Goal: Check status: Check status

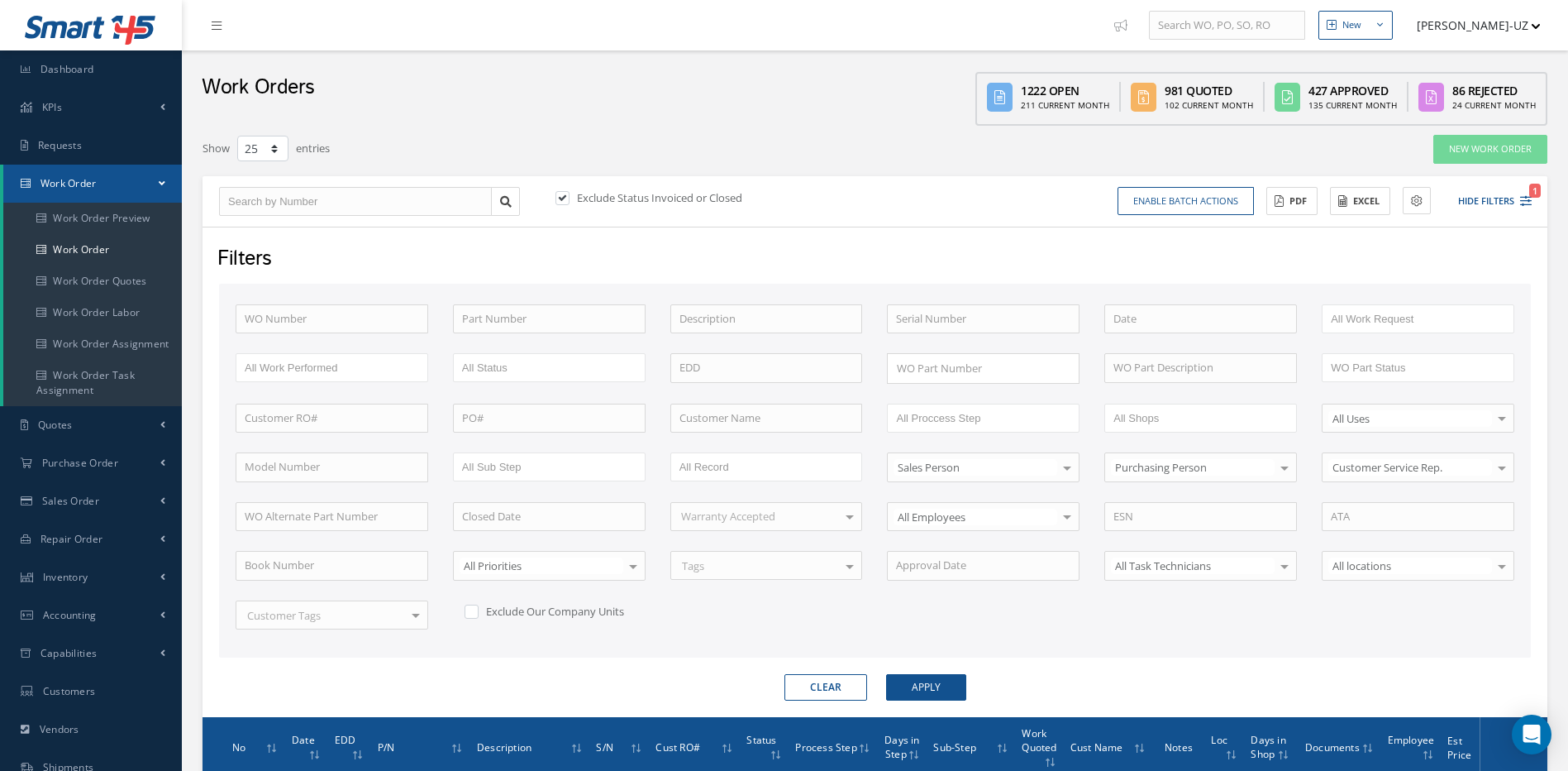
select select "25"
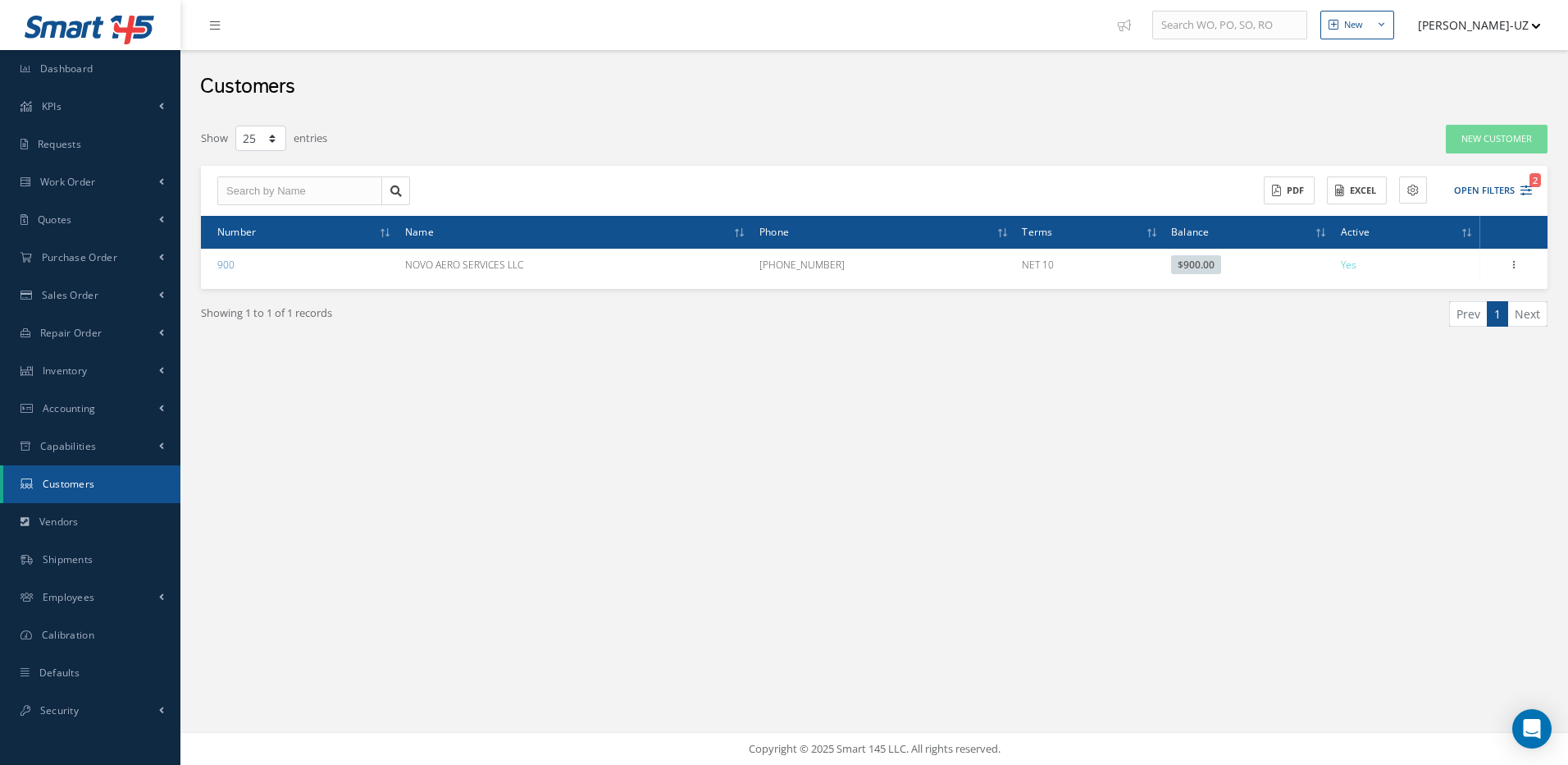
select select "25"
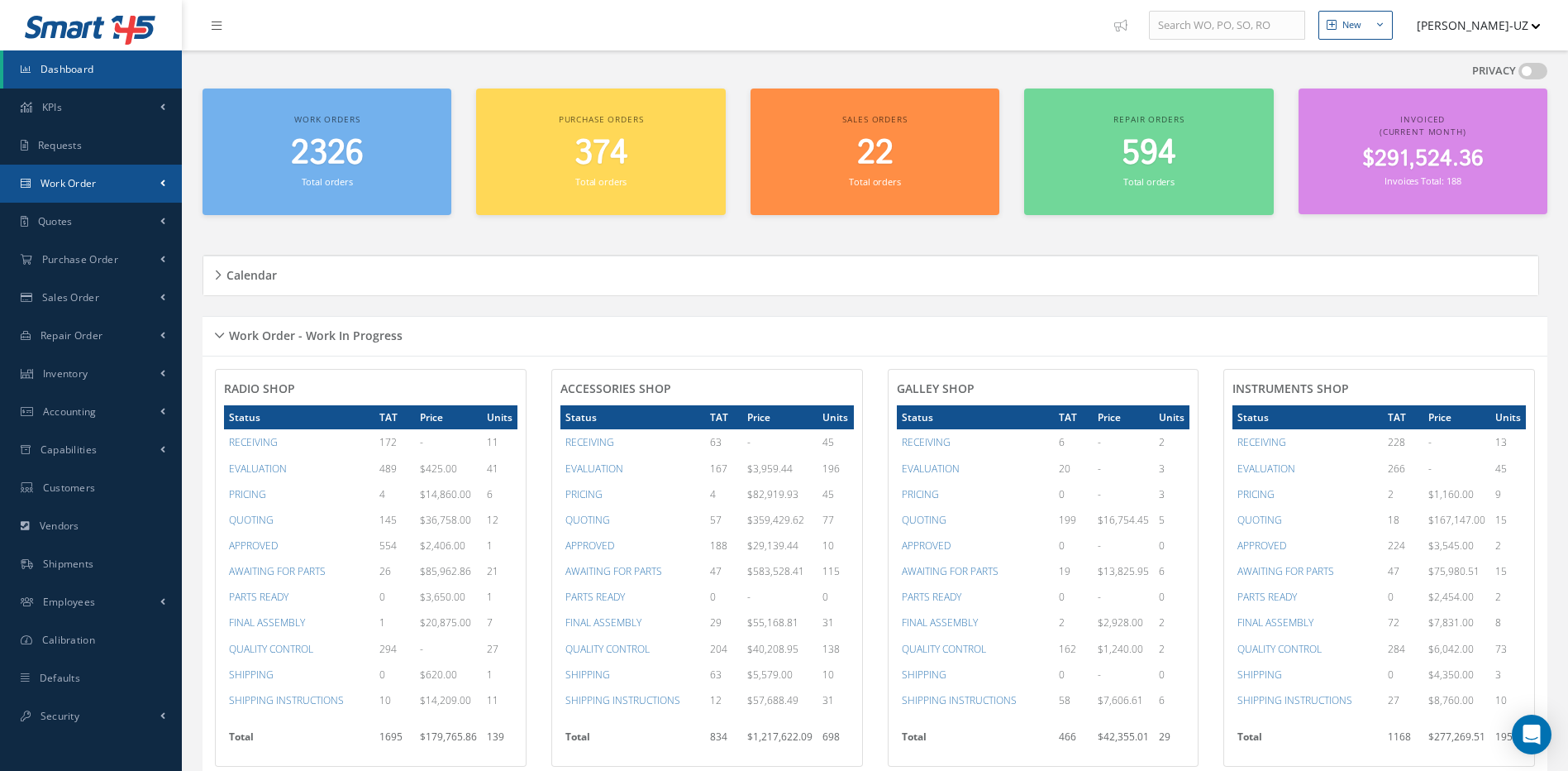
click at [71, 193] on link "Work Order" at bounding box center [91, 184] width 182 height 38
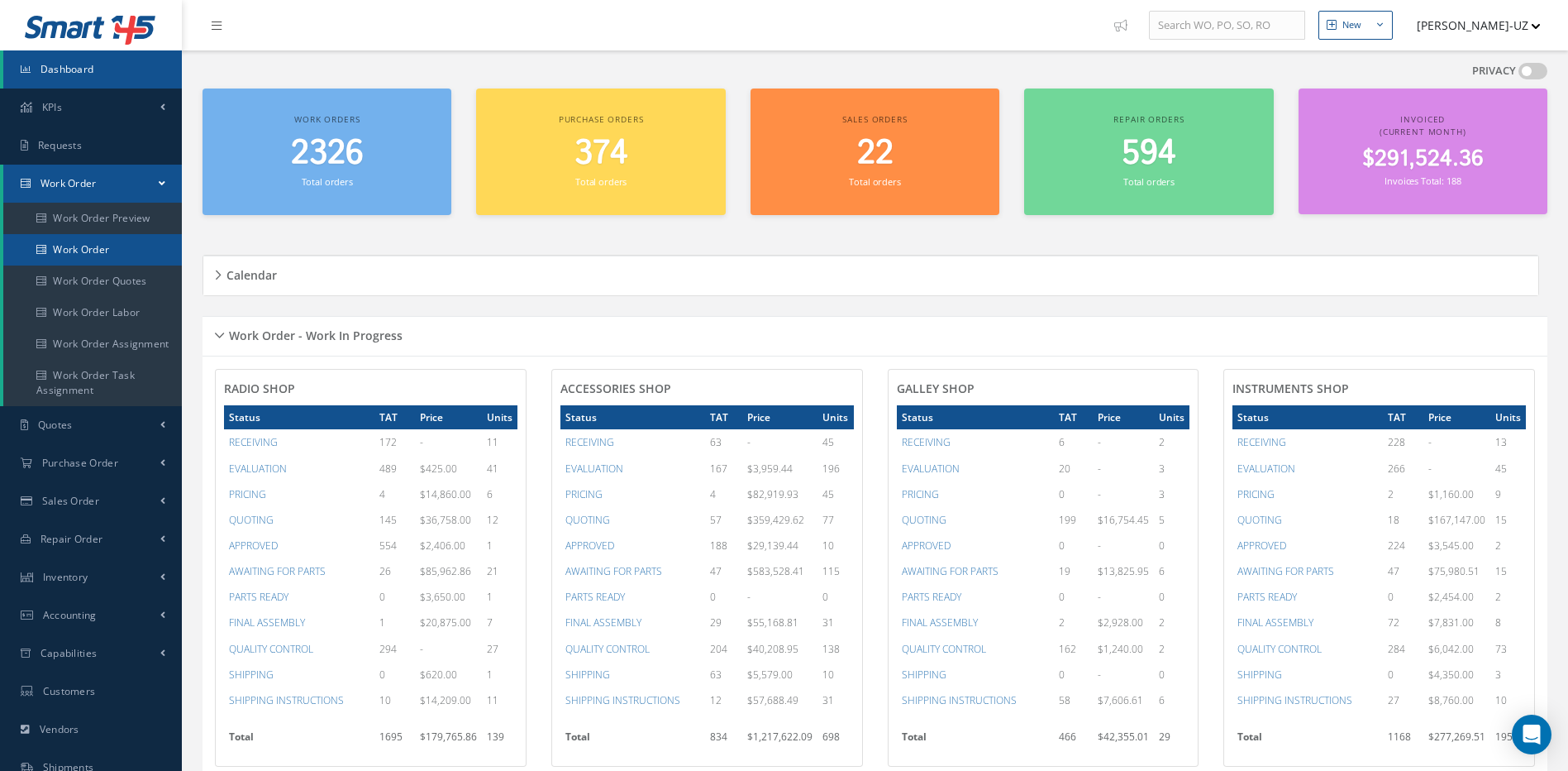
click at [81, 245] on link "Work Order" at bounding box center [92, 250] width 178 height 31
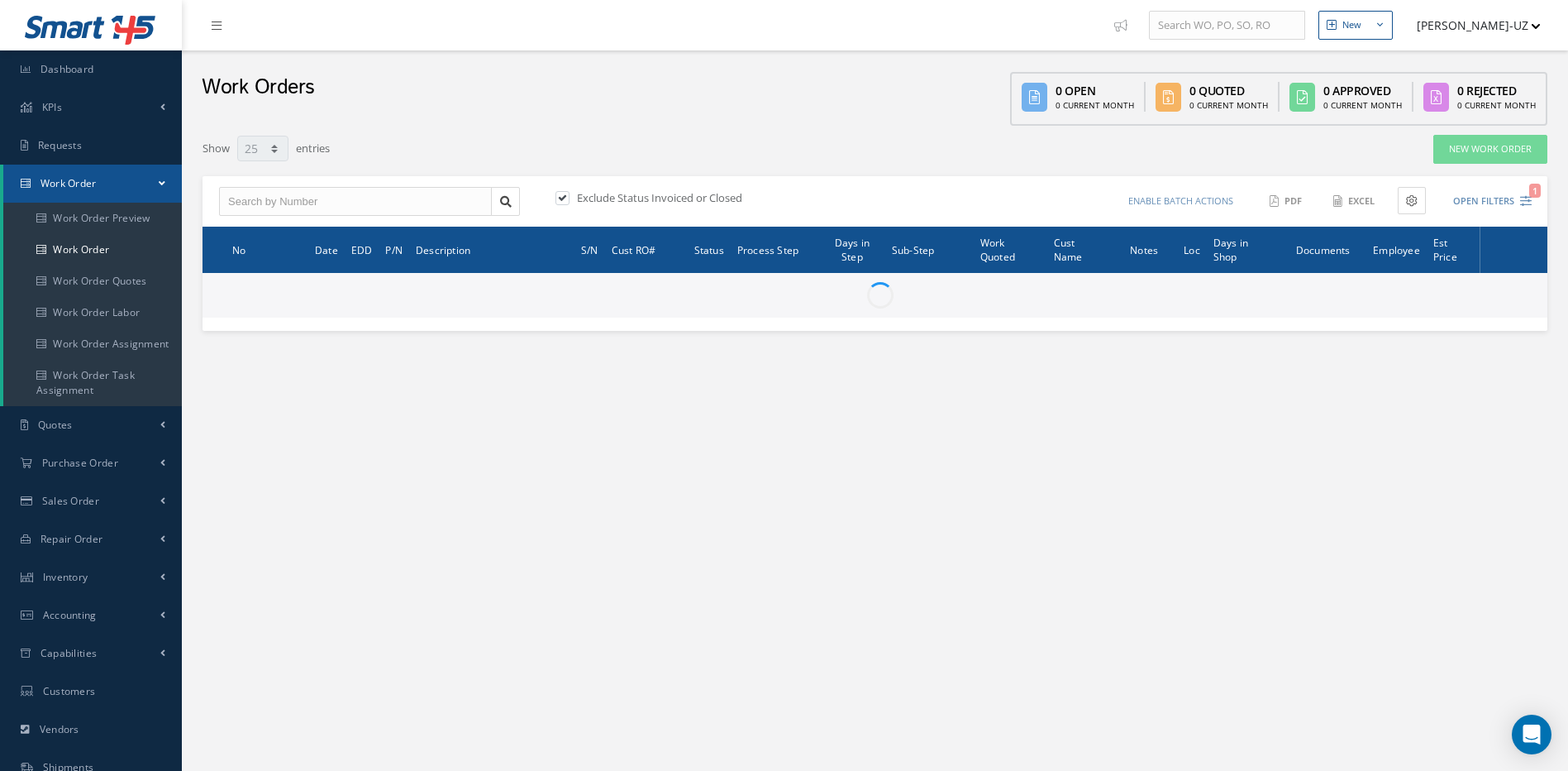
select select "25"
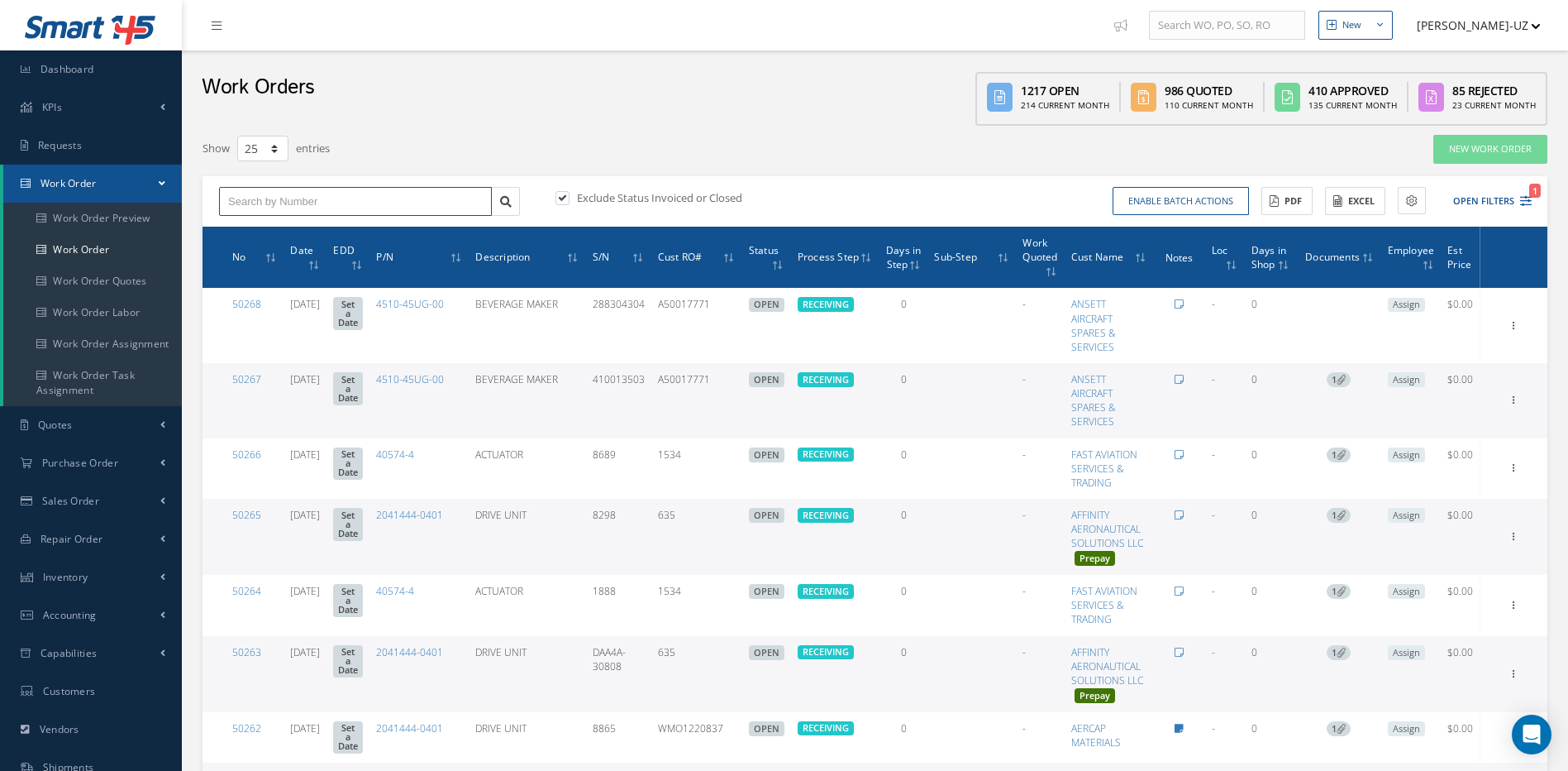
click at [388, 201] on input "text" at bounding box center [355, 202] width 273 height 30
type input "49132"
